Goal: Find specific page/section: Find specific page/section

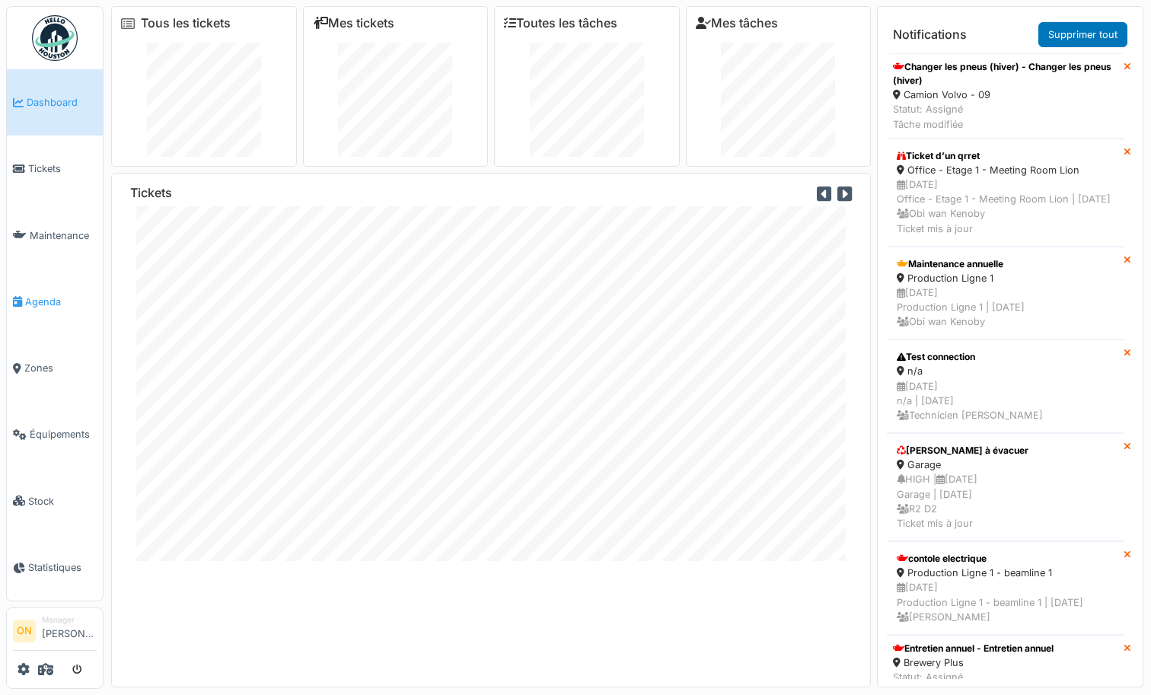
click at [49, 301] on span "Agenda" at bounding box center [61, 301] width 72 height 14
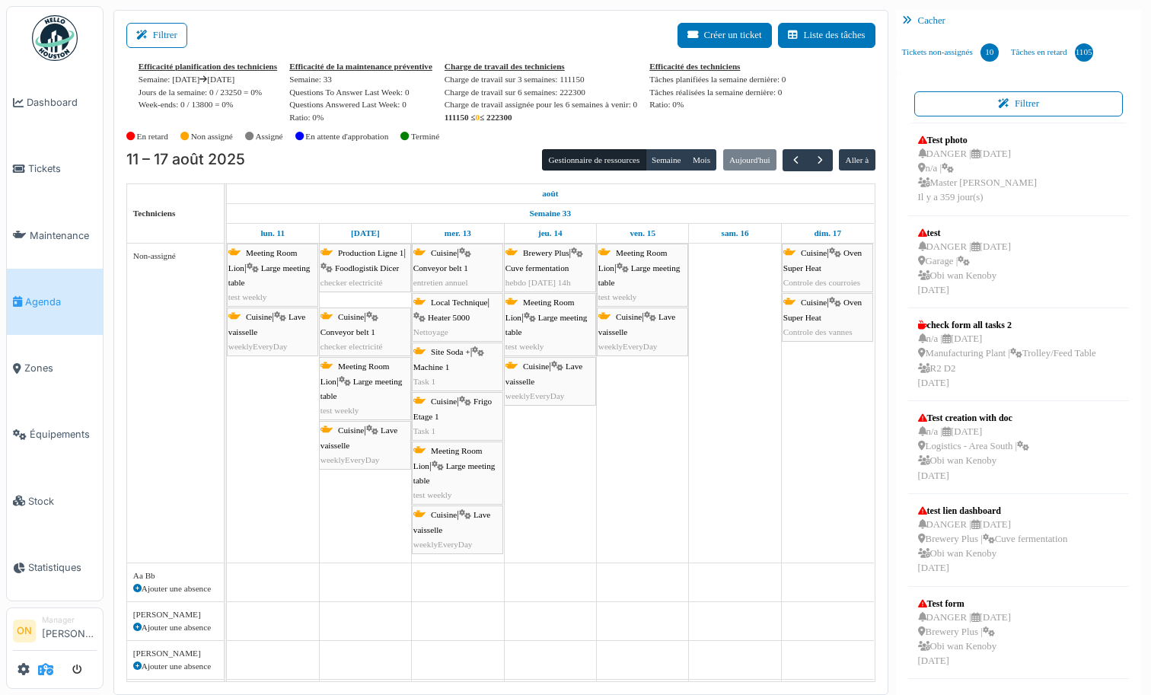
click at [47, 664] on icon at bounding box center [45, 669] width 15 height 12
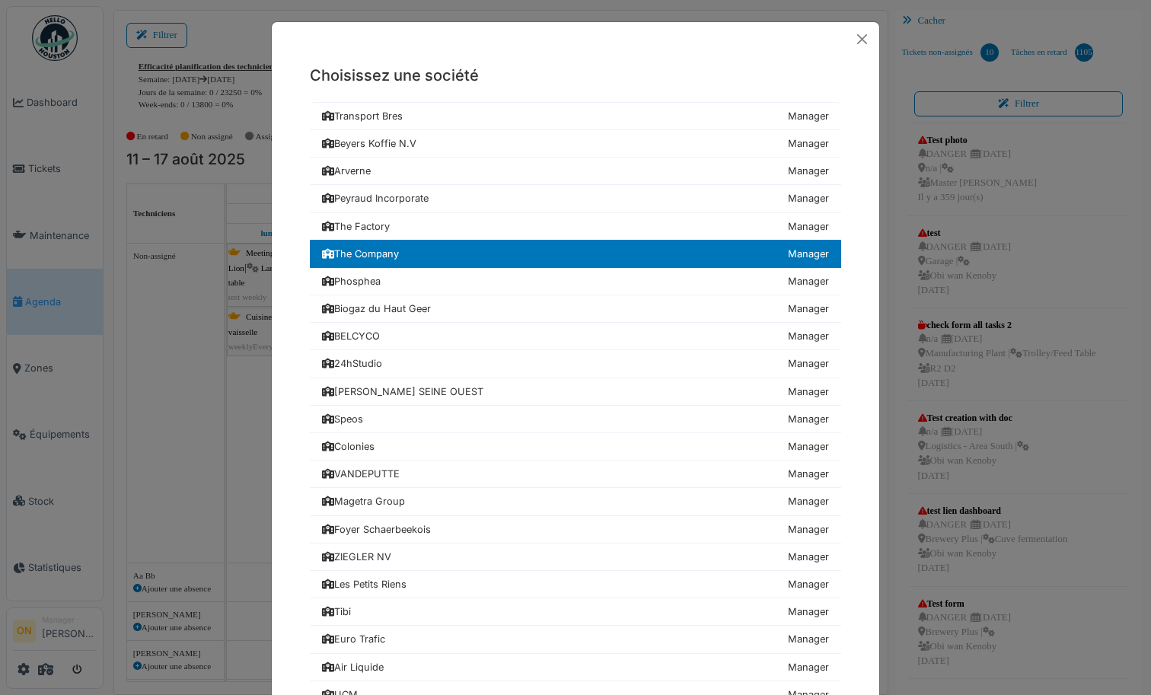
click at [191, 337] on div "Choisissez une société Transport Bres Manager Beyers Koffie N.V Manager Arverne…" at bounding box center [575, 347] width 1151 height 695
